Goal: Information Seeking & Learning: Learn about a topic

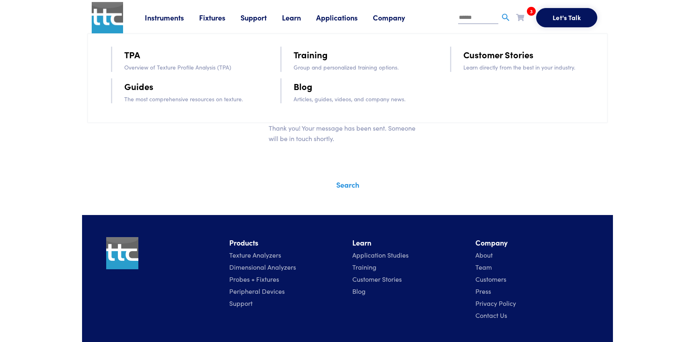
click at [132, 86] on link "Guides" at bounding box center [138, 86] width 29 height 14
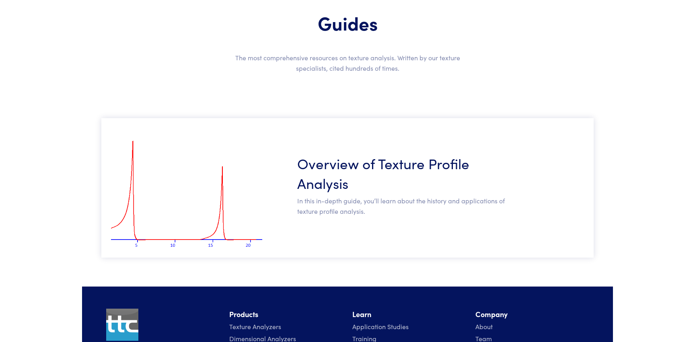
scroll to position [71, 0]
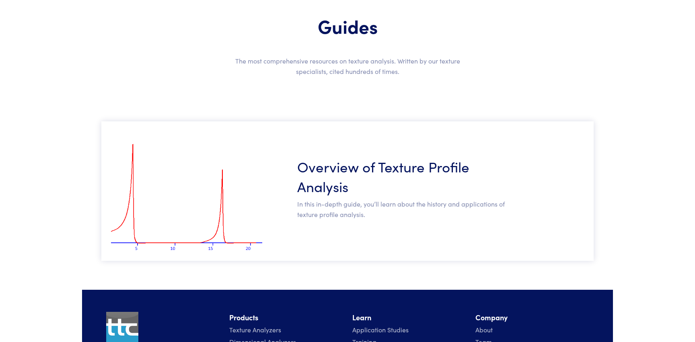
click at [316, 179] on h3 "Overview of Texture Profile Analysis" at bounding box center [402, 175] width 211 height 39
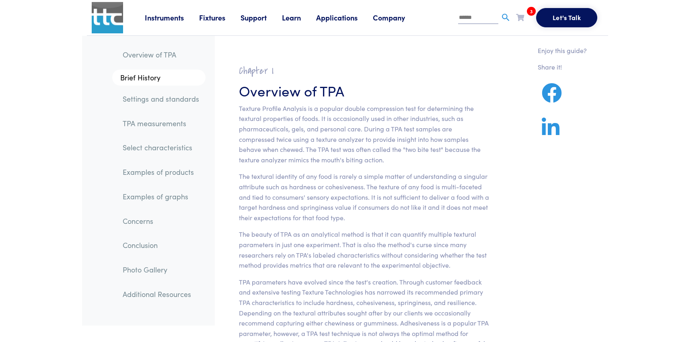
click at [287, 17] on link "Learn" at bounding box center [299, 17] width 34 height 10
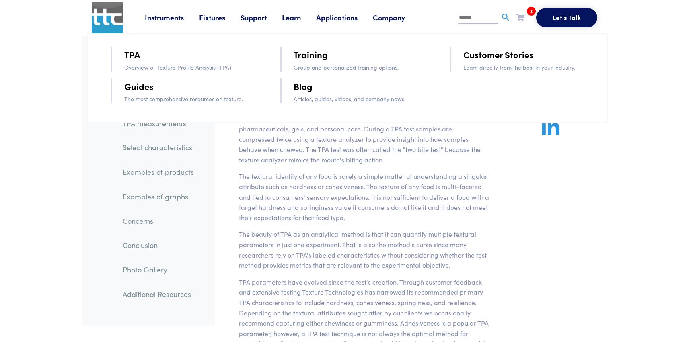
click at [146, 88] on link "Guides" at bounding box center [138, 86] width 29 height 14
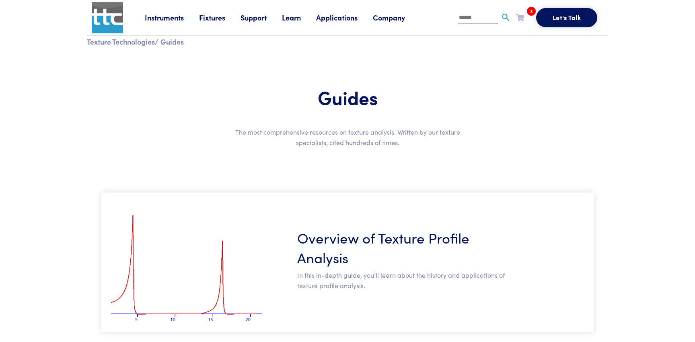
click at [339, 19] on link "Applications" at bounding box center [344, 17] width 57 height 10
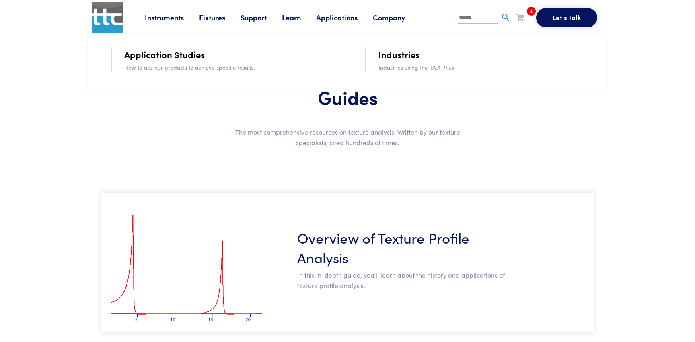
click at [297, 17] on link "Learn" at bounding box center [299, 17] width 34 height 10
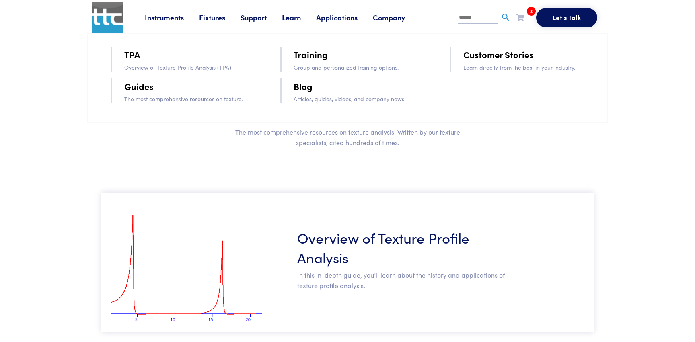
click at [308, 54] on link "Training" at bounding box center [311, 54] width 34 height 14
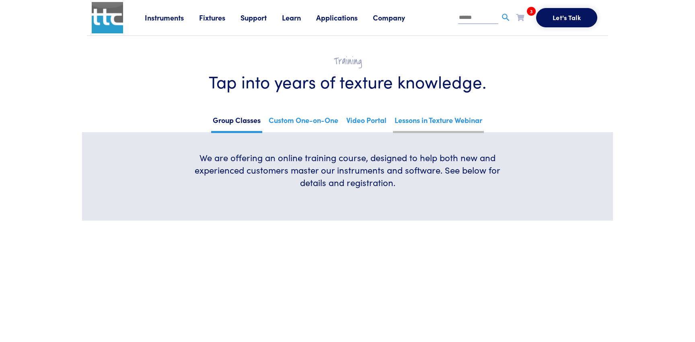
click at [431, 120] on link "Lessons in Texture Webinar" at bounding box center [438, 123] width 91 height 20
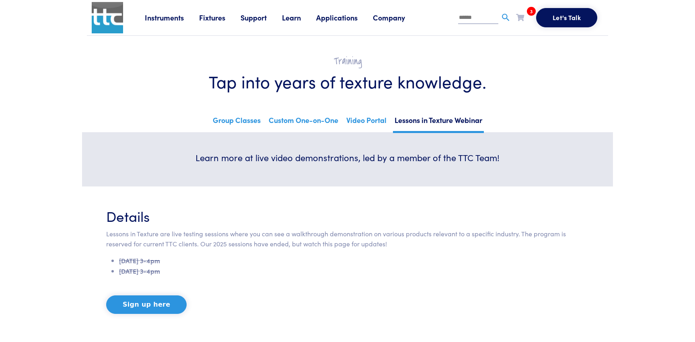
scroll to position [5, 0]
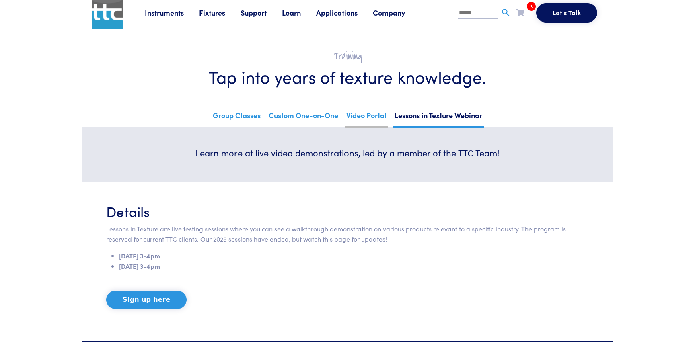
click at [361, 113] on link "Video Portal" at bounding box center [366, 119] width 43 height 20
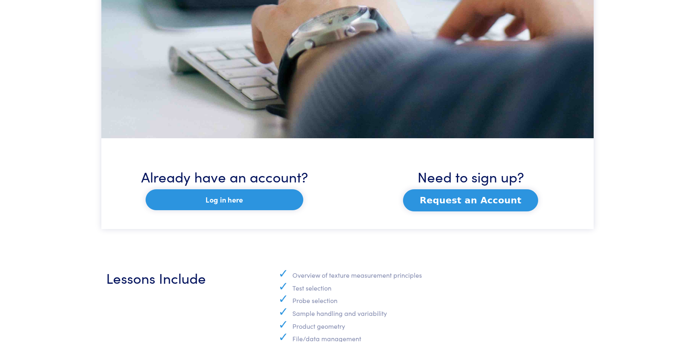
scroll to position [425, 0]
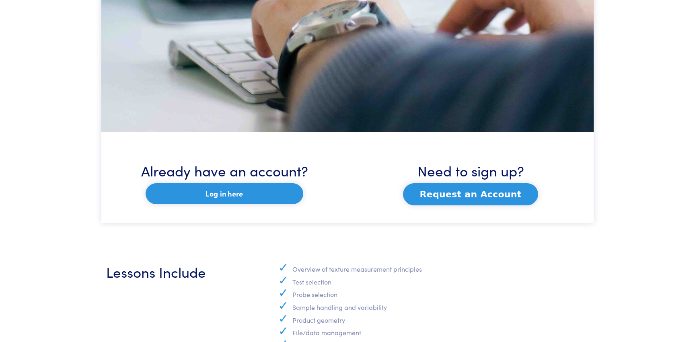
click at [475, 193] on button "Request an Account" at bounding box center [470, 194] width 135 height 22
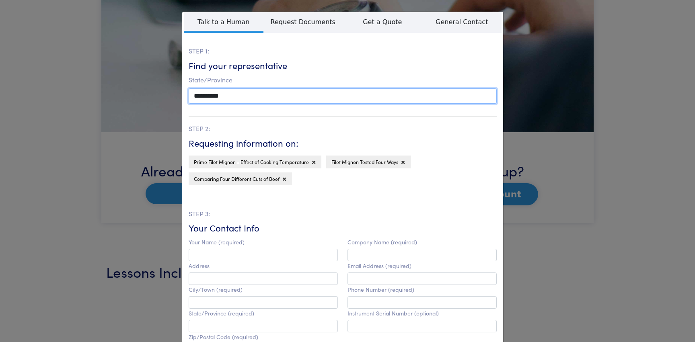
click at [227, 97] on select "**********" at bounding box center [343, 95] width 308 height 15
select select "**"
click at [189, 88] on select "**********" at bounding box center [343, 95] width 308 height 15
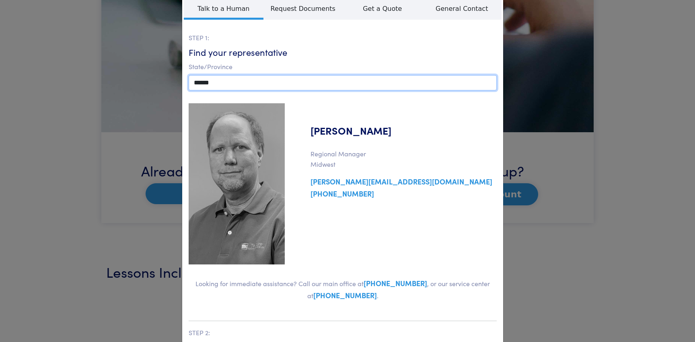
scroll to position [0, 0]
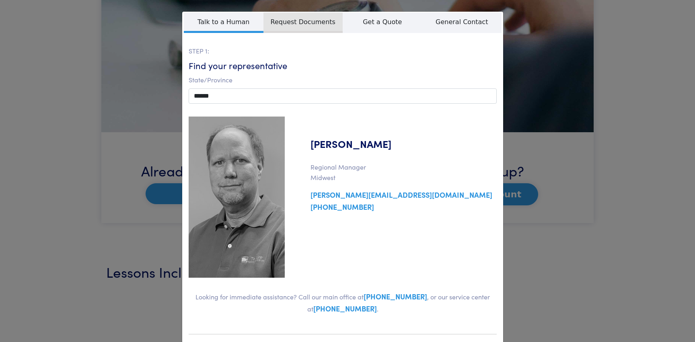
click at [299, 22] on span "Request Documents" at bounding box center [303, 22] width 80 height 21
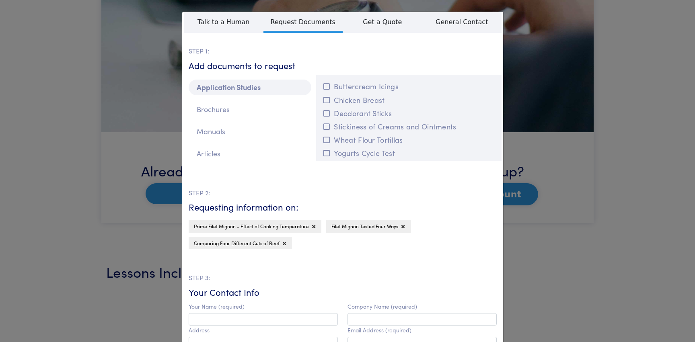
click at [625, 127] on div "**********" at bounding box center [347, 171] width 695 height 342
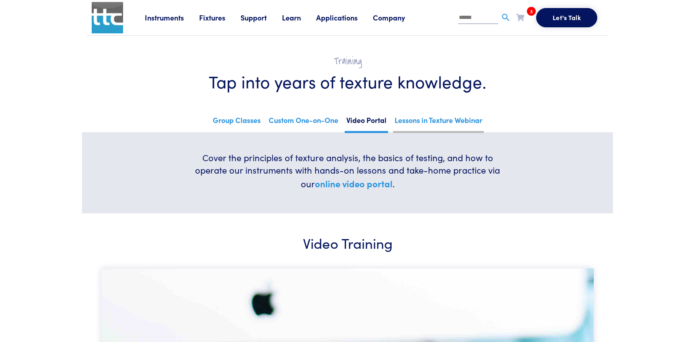
click at [439, 120] on link "Lessons in Texture Webinar" at bounding box center [438, 123] width 91 height 20
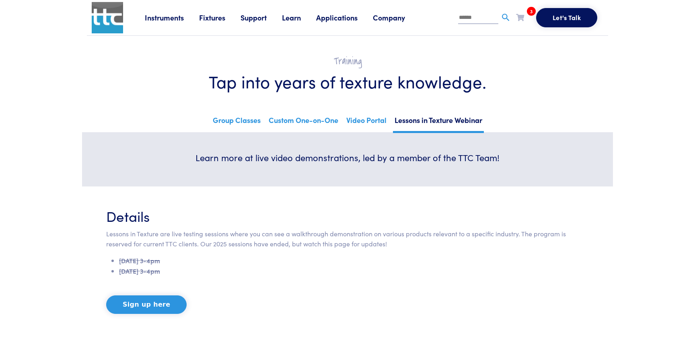
click at [295, 19] on link "Learn" at bounding box center [299, 17] width 34 height 10
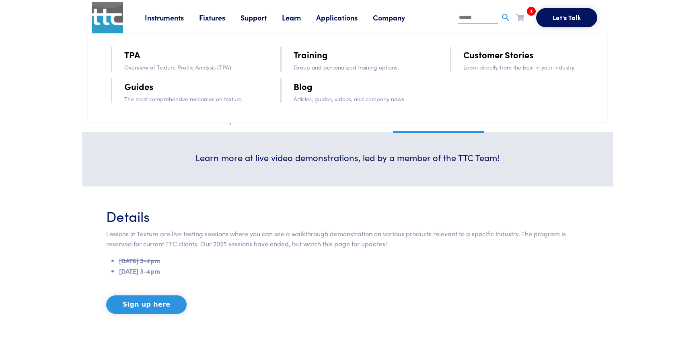
click at [307, 90] on link "Blog" at bounding box center [303, 86] width 19 height 14
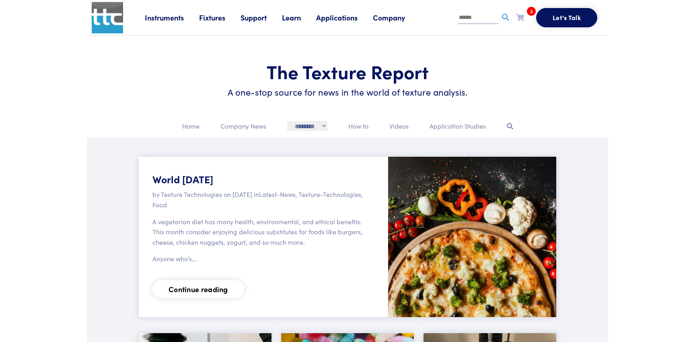
drag, startPoint x: 360, startPoint y: 124, endPoint x: 380, endPoint y: 125, distance: 20.1
click at [360, 124] on p "How to" at bounding box center [358, 126] width 20 height 10
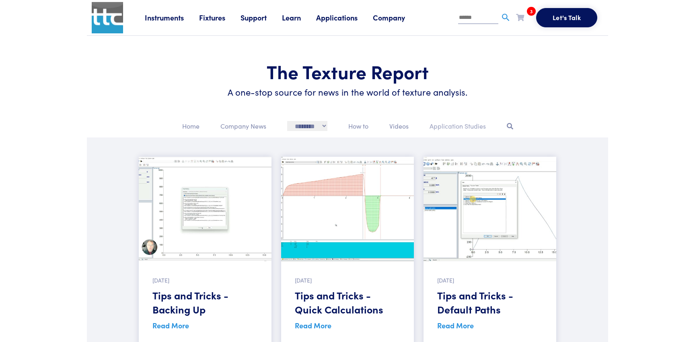
drag, startPoint x: 460, startPoint y: 122, endPoint x: 475, endPoint y: 123, distance: 15.3
click at [460, 122] on p "Application Studies" at bounding box center [458, 126] width 56 height 10
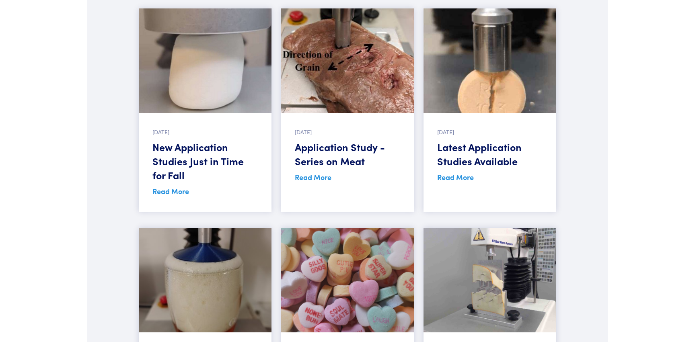
scroll to position [150, 0]
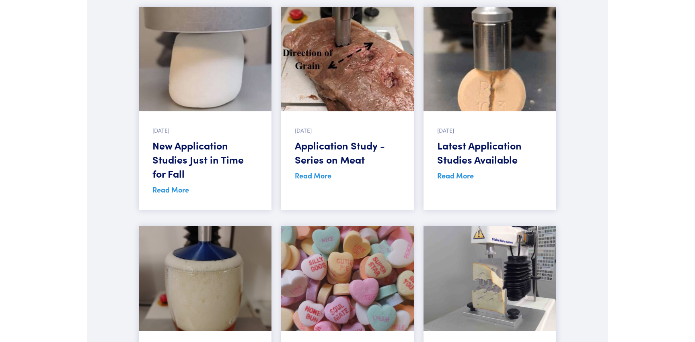
click at [318, 178] on link "Read More" at bounding box center [313, 176] width 37 height 10
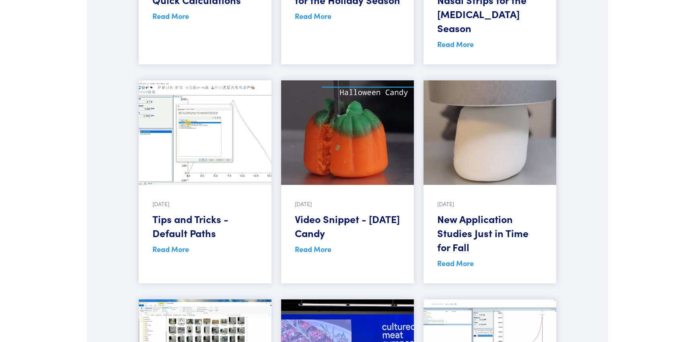
scroll to position [1320, 0]
